Goal: Go to known website: Access a specific website the user already knows

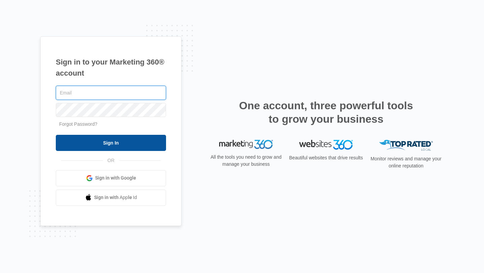
type input "[EMAIL_ADDRESS][DOMAIN_NAME]"
click at [103, 142] on input "Sign In" at bounding box center [111, 143] width 110 height 16
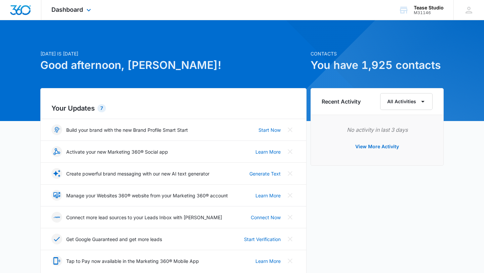
click at [84, 7] on div "Dashboard Apps Reputation Websites Forms CRM Email Social Shop Payments POS Con…" at bounding box center [72, 10] width 62 height 20
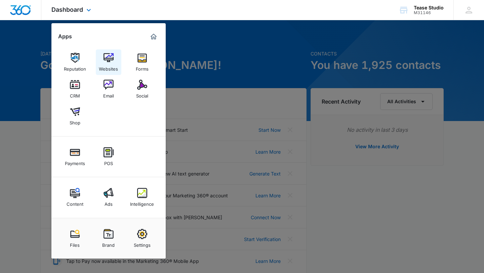
click at [106, 60] on img at bounding box center [109, 58] width 10 height 10
